Goal: Find contact information: Find contact information

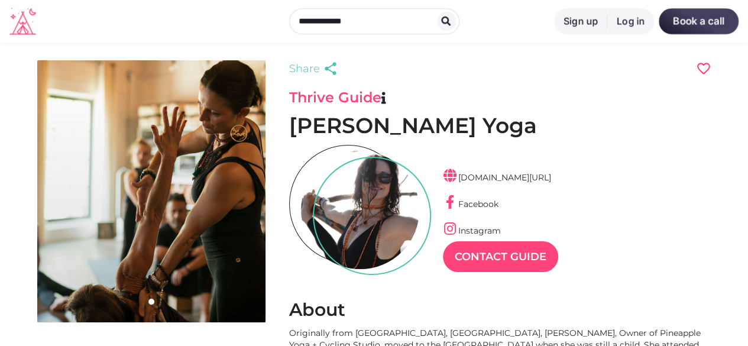
scroll to position [28, 51]
click at [476, 230] on link "Instagram" at bounding box center [472, 230] width 58 height 11
click at [523, 178] on link "[DOMAIN_NAME][URL]" at bounding box center [497, 177] width 108 height 11
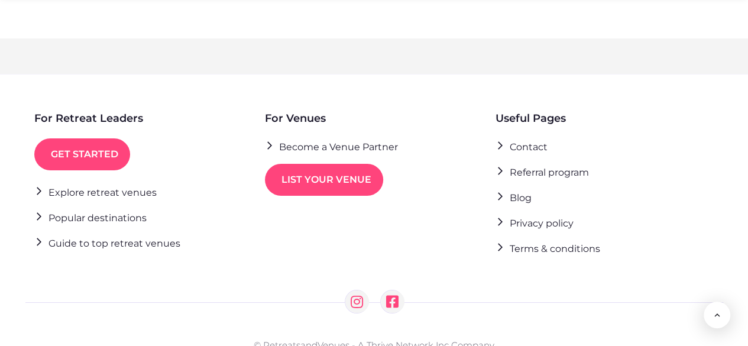
scroll to position [2122, 0]
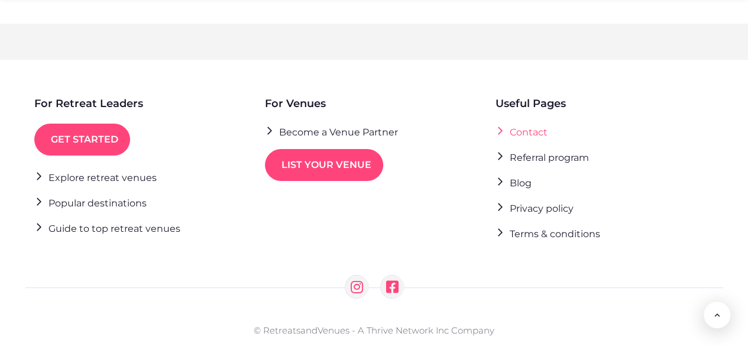
click at [522, 124] on link "Contact" at bounding box center [522, 132] width 52 height 16
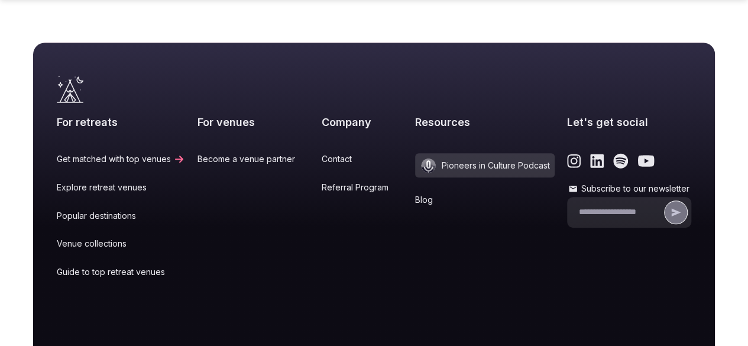
scroll to position [402, 0]
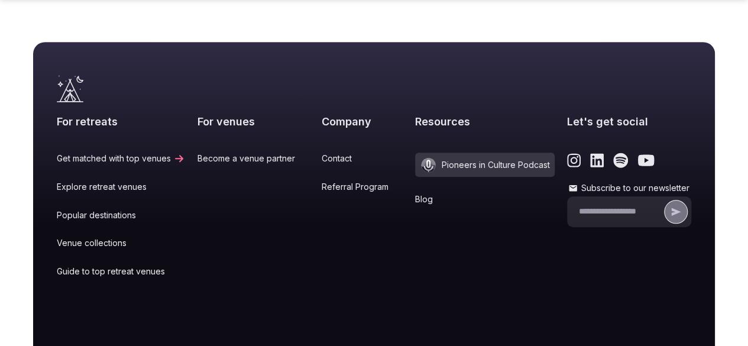
click at [590, 154] on icon "Link to the retreats and venues LinkedIn page" at bounding box center [597, 161] width 14 height 14
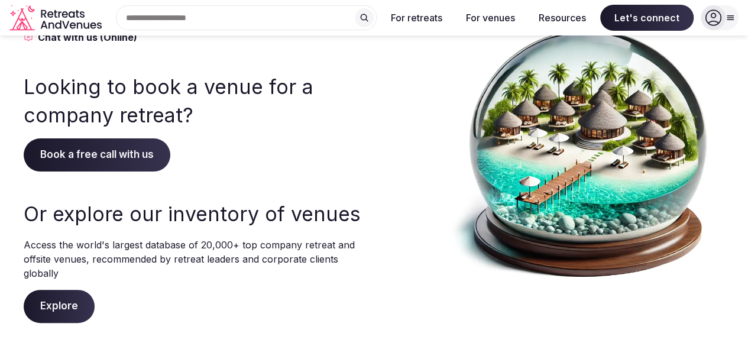
scroll to position [0, 0]
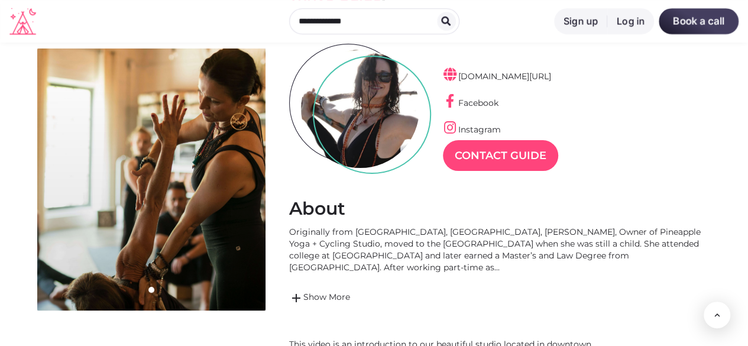
scroll to position [66, 0]
